Goal: Register for event/course

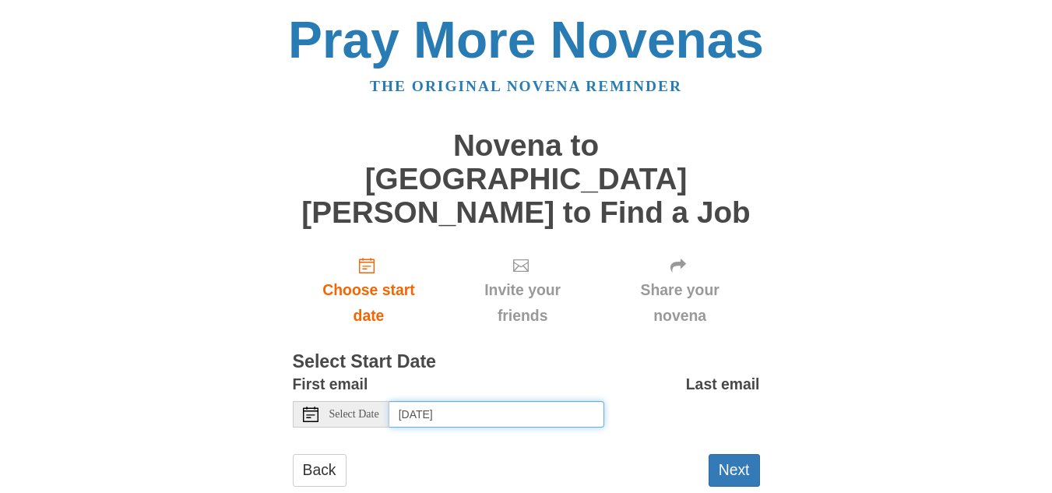
click at [438, 401] on input "Thursday, August 21st, 2025" at bounding box center [496, 414] width 215 height 26
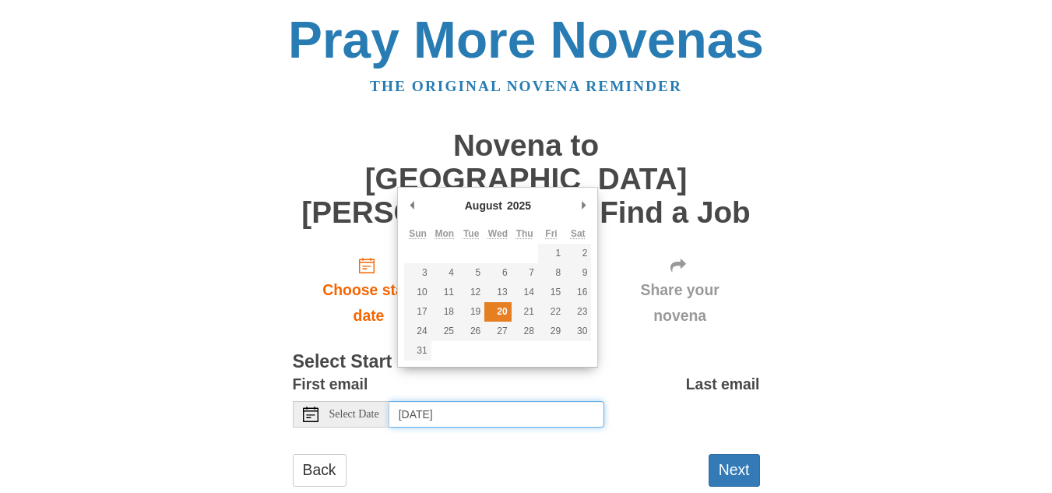
type input "Wednesday, August 20th"
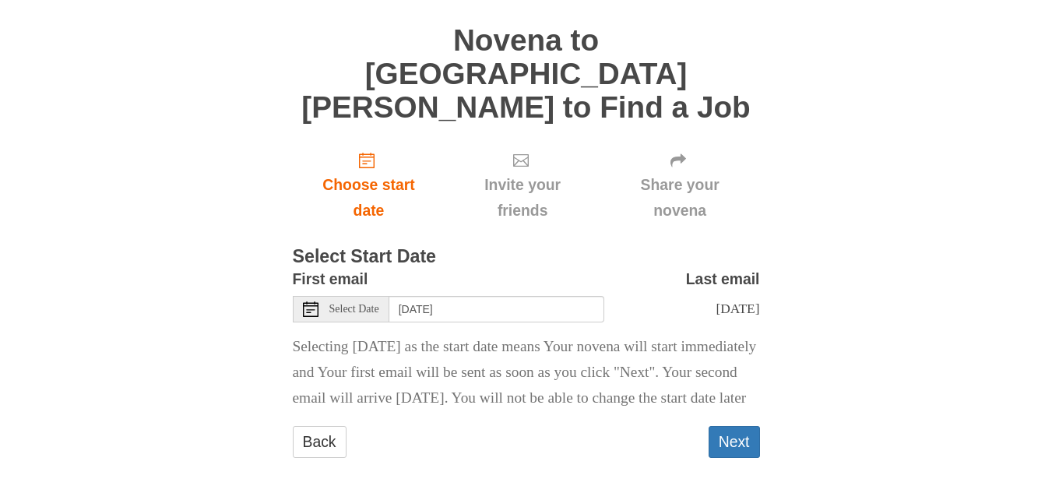
scroll to position [108, 0]
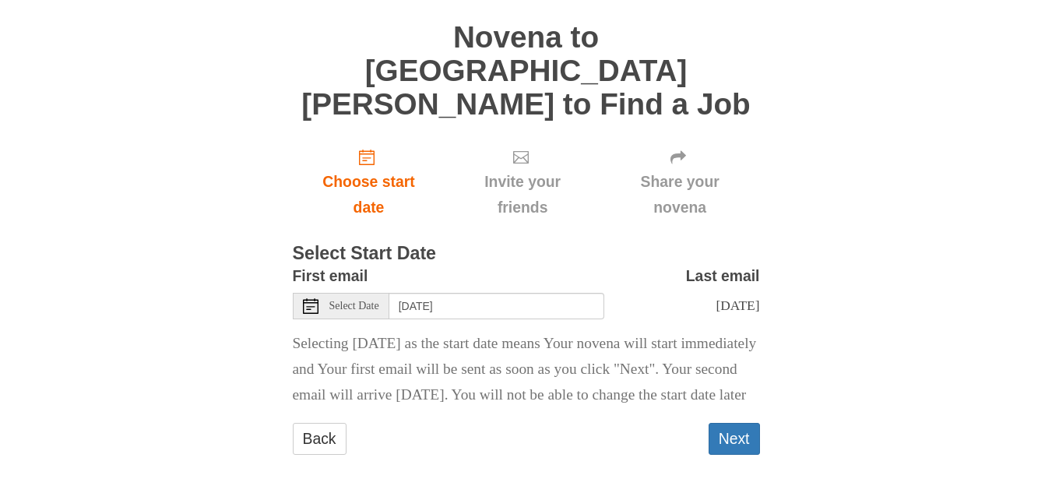
click at [729, 448] on div "Next" at bounding box center [733, 446] width 51 height 47
click at [733, 431] on button "Next" at bounding box center [733, 439] width 51 height 32
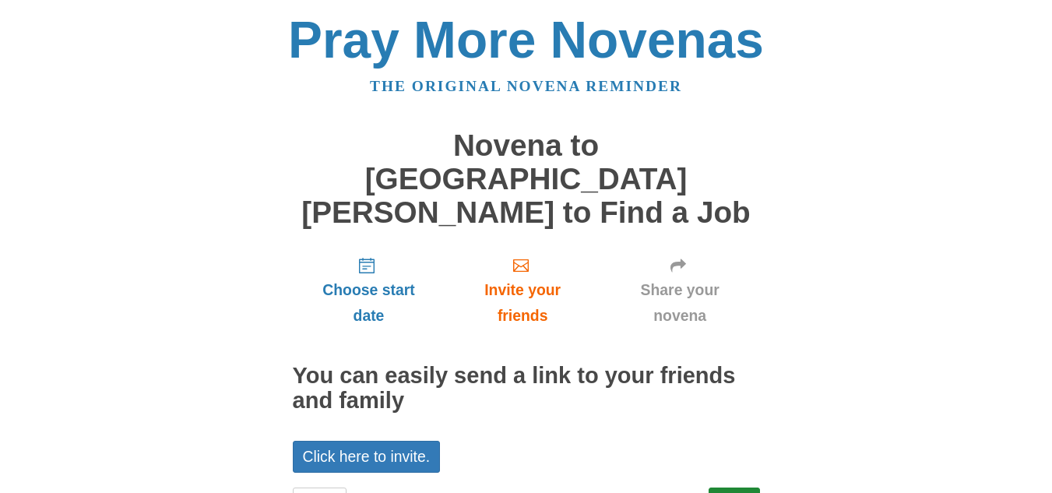
scroll to position [39, 0]
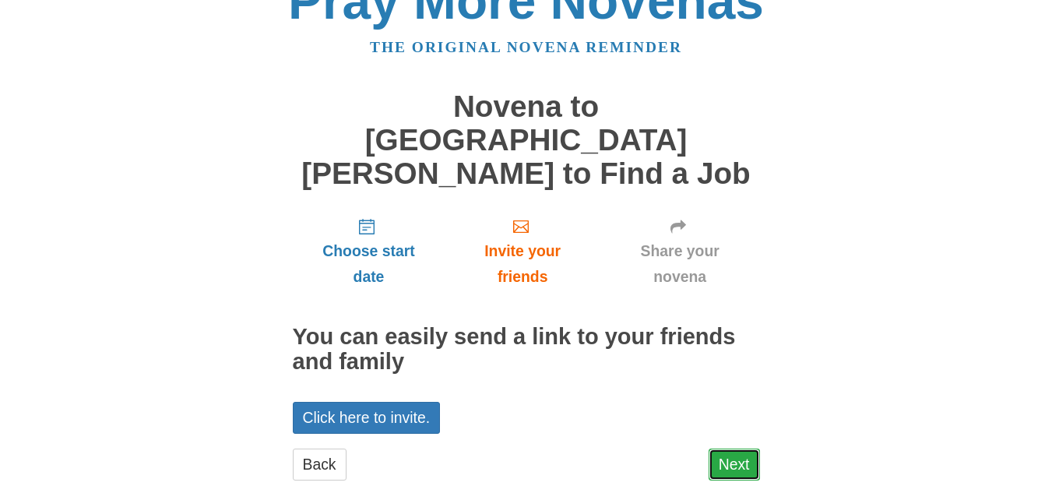
click at [720, 448] on link "Next" at bounding box center [733, 464] width 51 height 32
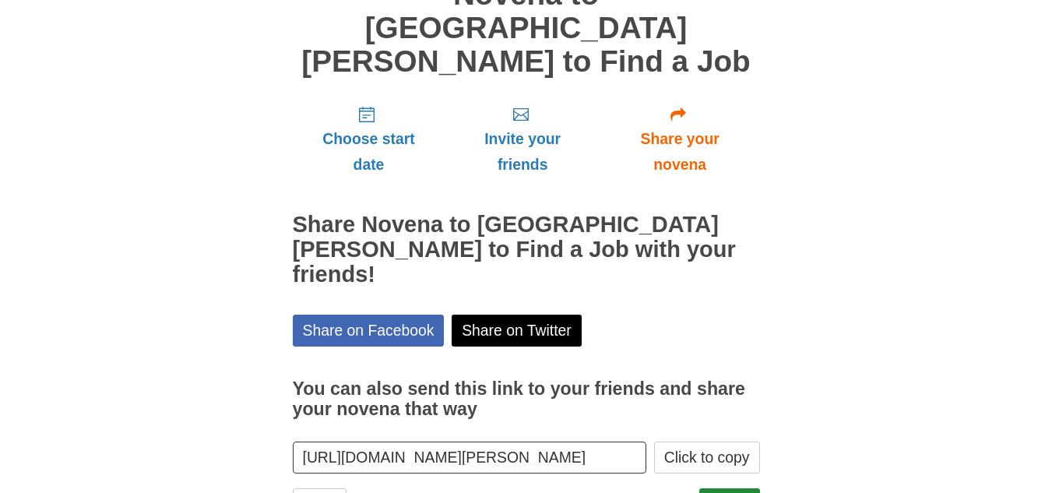
scroll to position [166, 0]
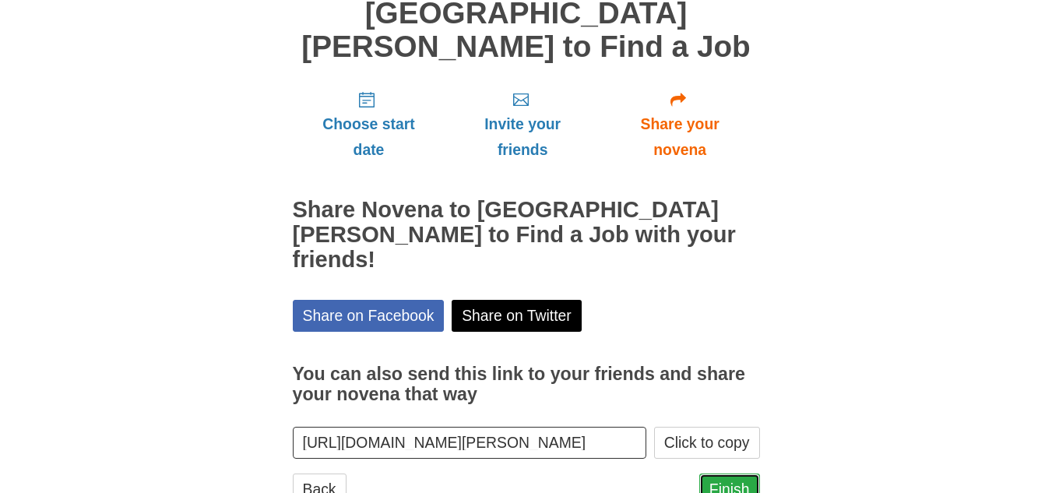
click at [724, 473] on link "Finish" at bounding box center [729, 489] width 61 height 32
